Goal: Find specific page/section: Find specific page/section

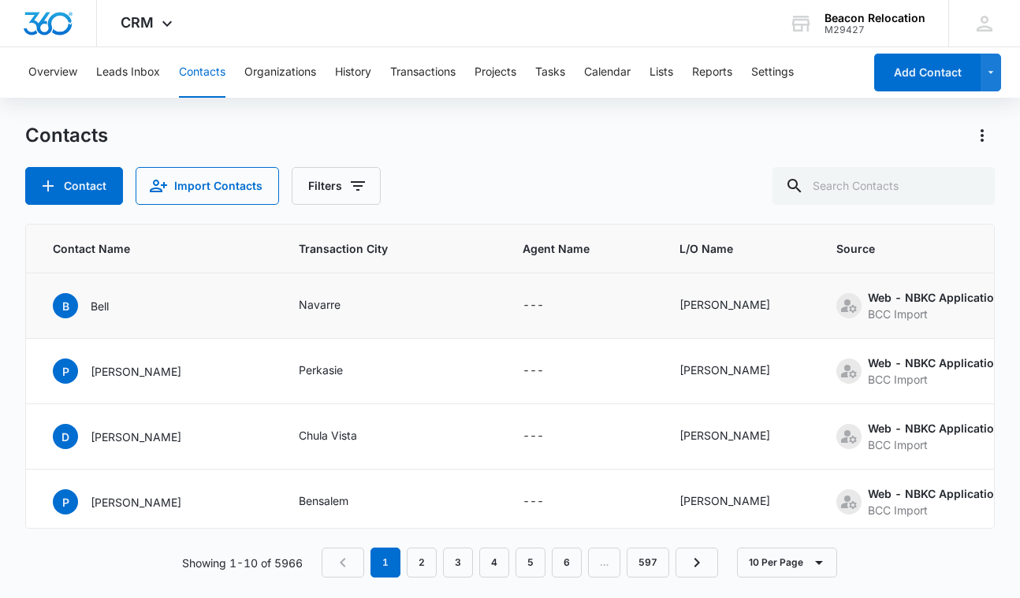
scroll to position [0, 152]
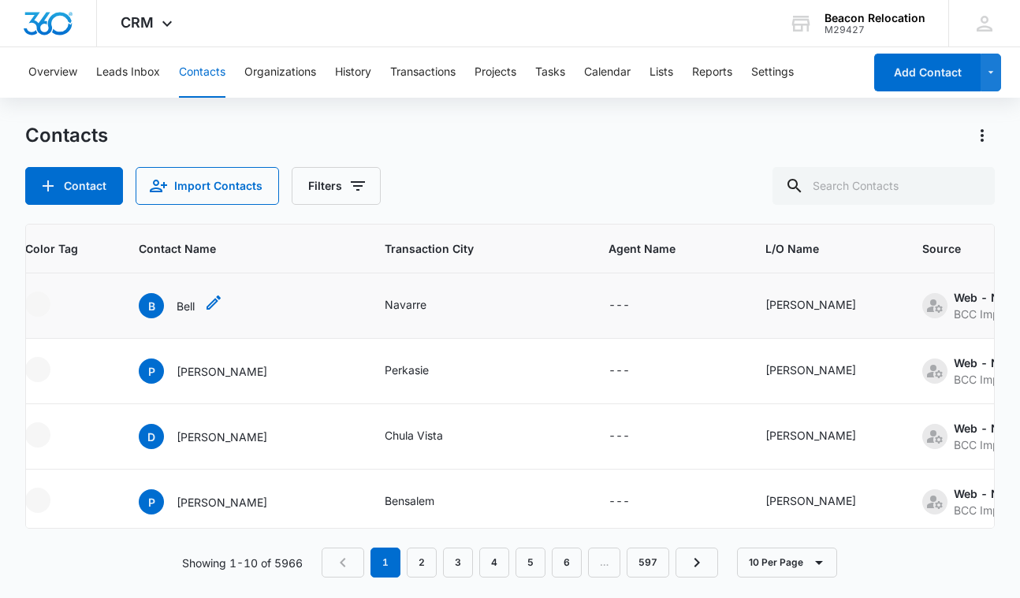
click at [185, 306] on p "Bell" at bounding box center [185, 306] width 18 height 17
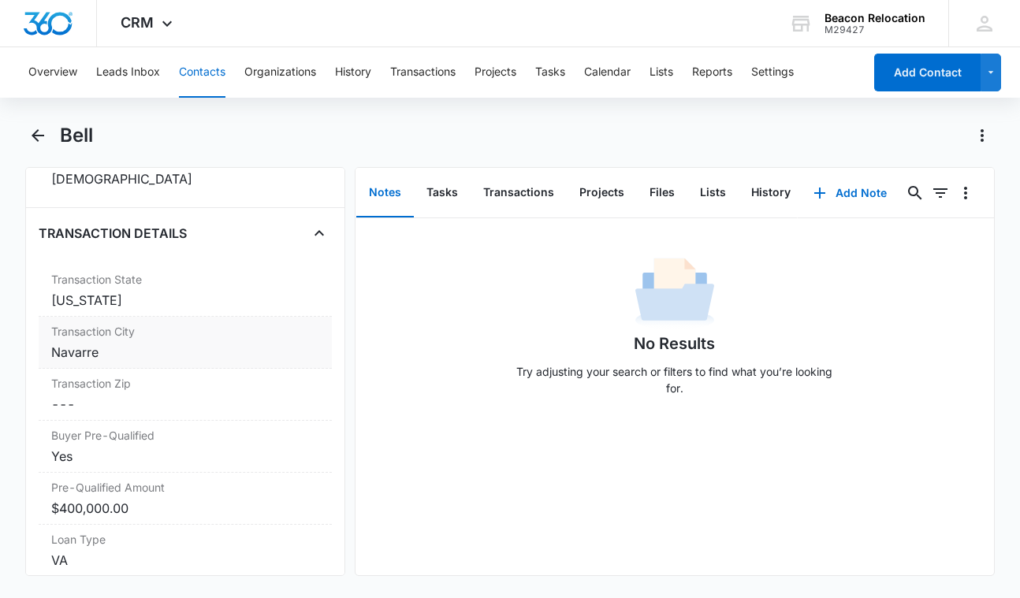
scroll to position [2611, 0]
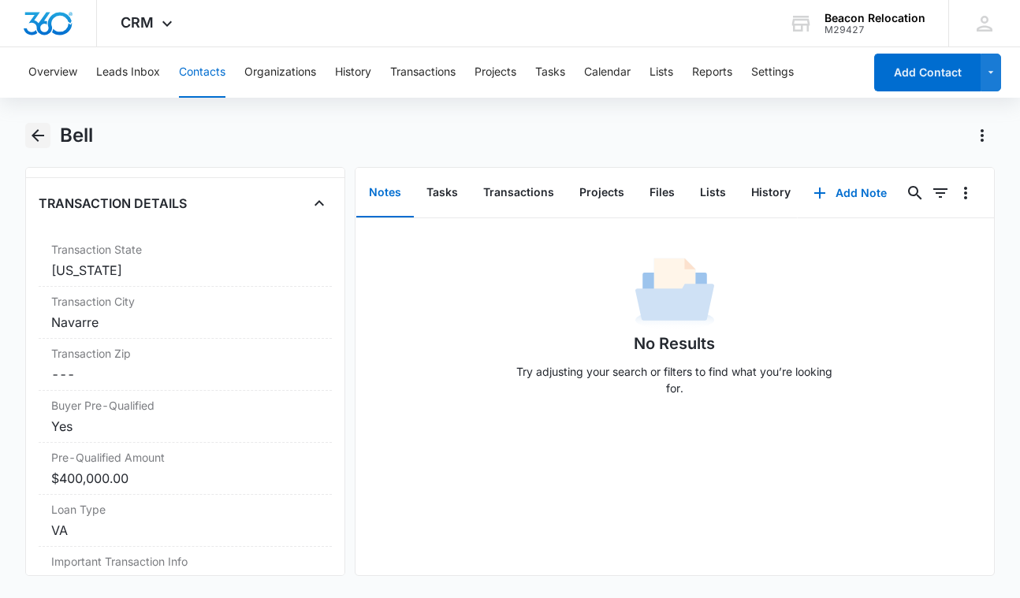
click at [38, 132] on icon "Back" at bounding box center [37, 135] width 19 height 19
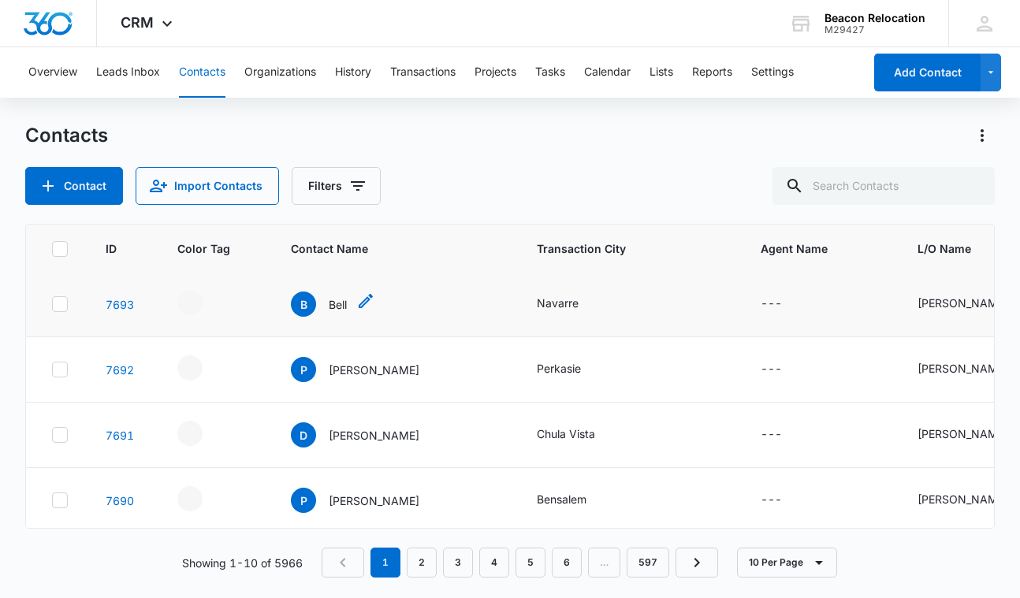
scroll to position [2, 0]
